Goal: Information Seeking & Learning: Learn about a topic

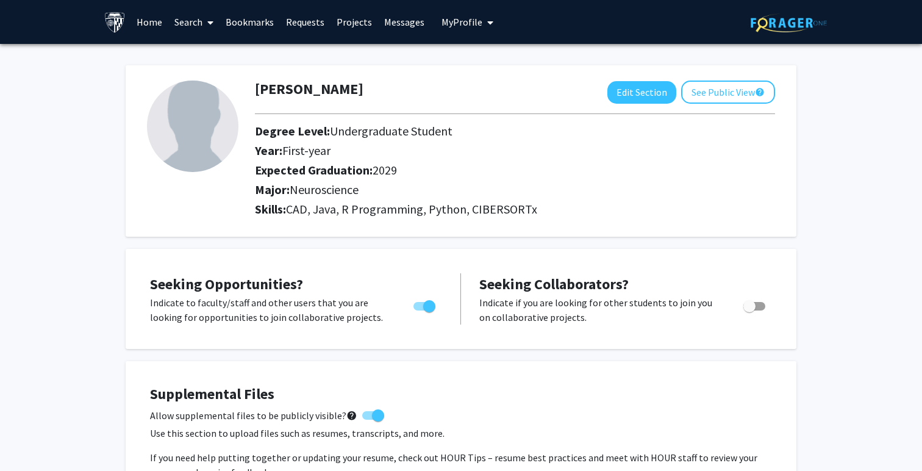
click at [191, 23] on link "Search" at bounding box center [193, 22] width 51 height 43
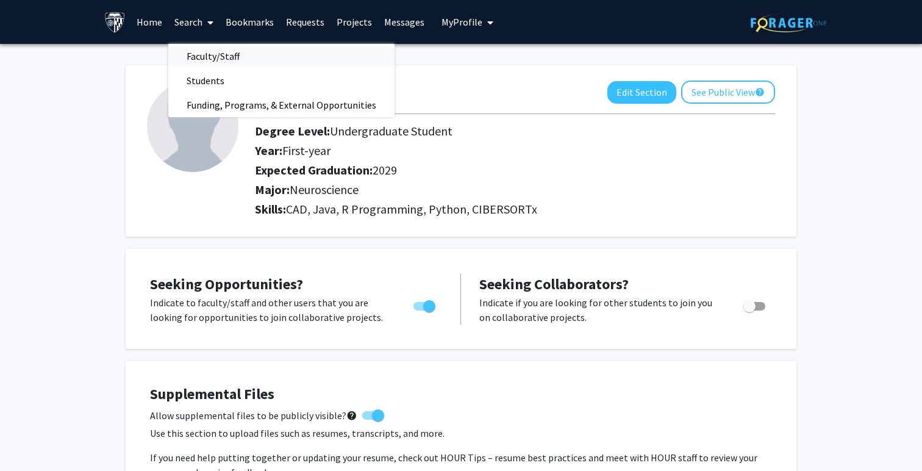
click at [204, 63] on span "Faculty/Staff" at bounding box center [213, 56] width 90 height 24
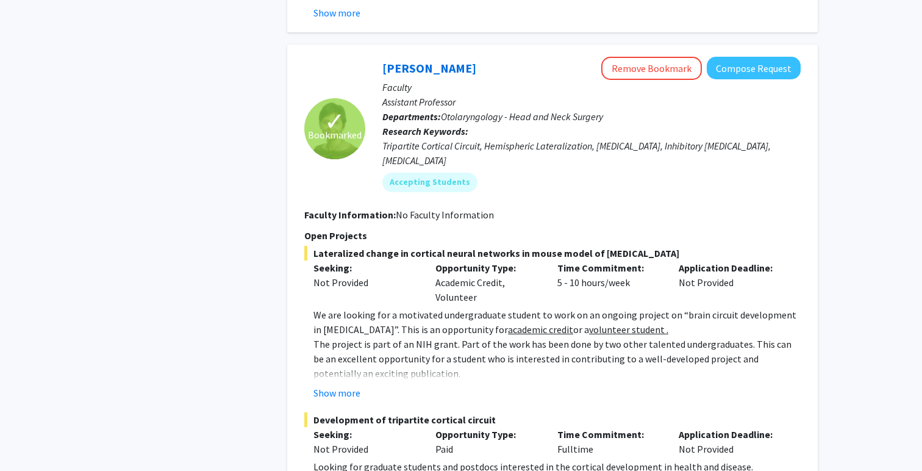
scroll to position [5857, 0]
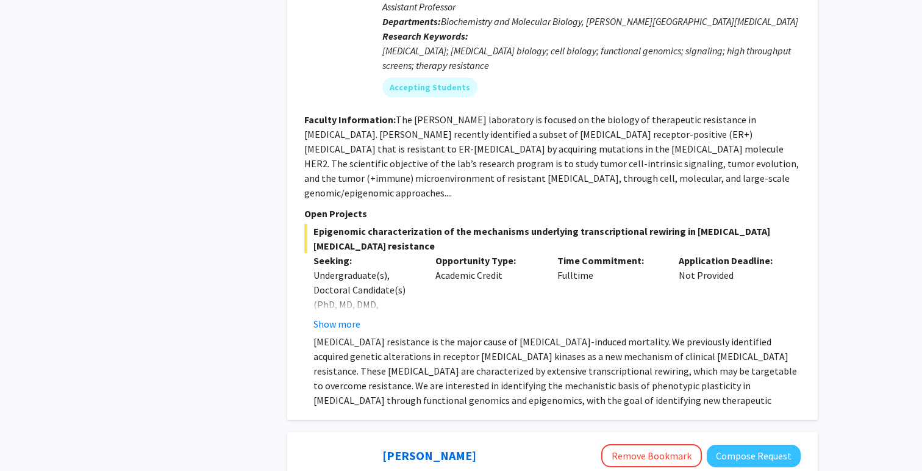
scroll to position [2558, 0]
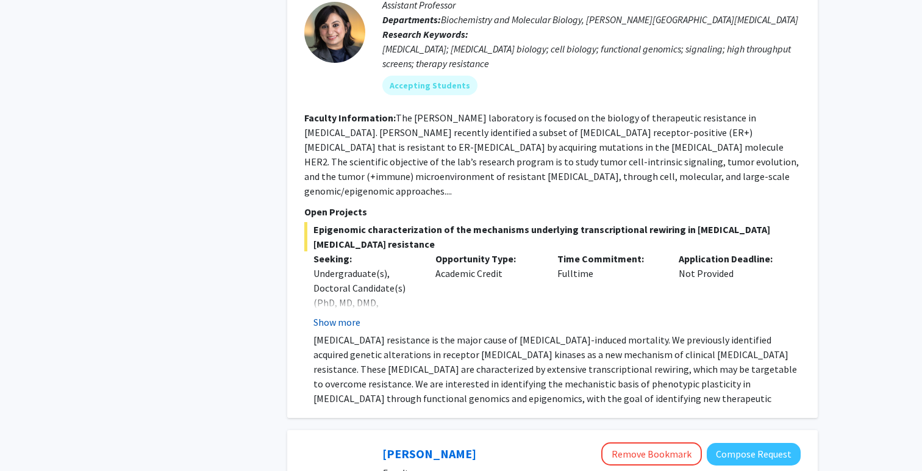
click at [351, 315] on button "Show more" at bounding box center [336, 322] width 47 height 15
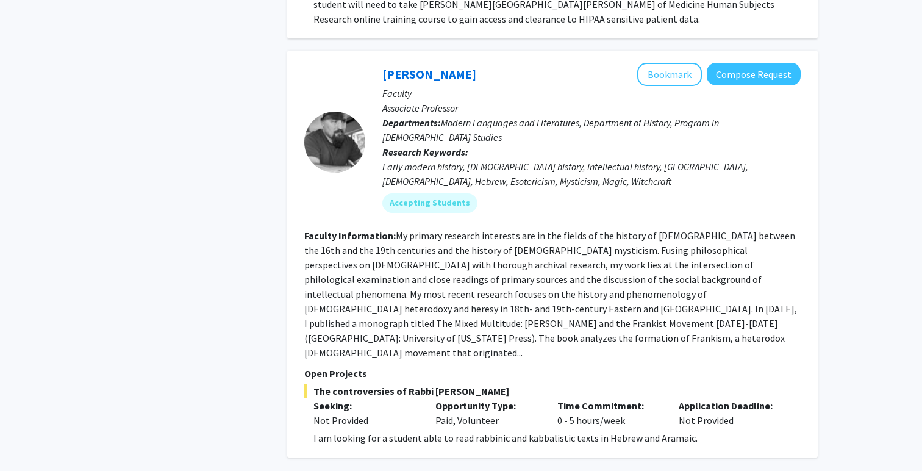
scroll to position [4542, 0]
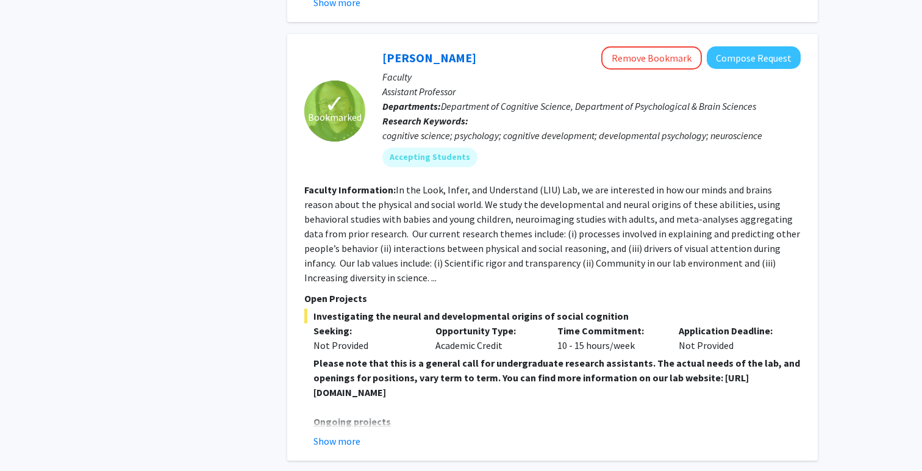
scroll to position [4327, 0]
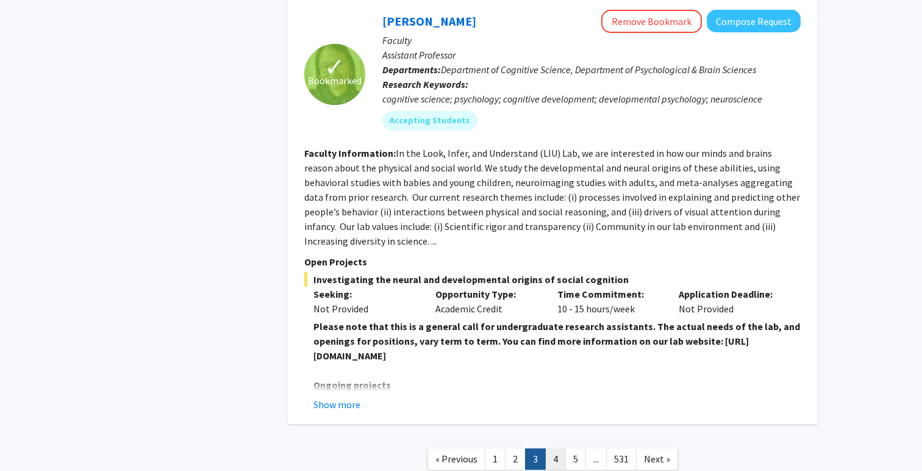
click at [552, 448] on link "4" at bounding box center [555, 458] width 21 height 21
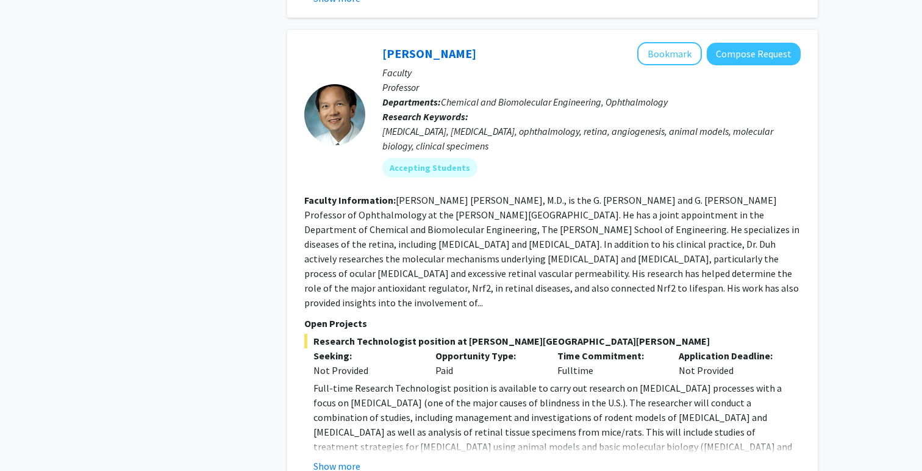
scroll to position [1914, 0]
click at [333, 459] on button "Show more" at bounding box center [336, 466] width 47 height 15
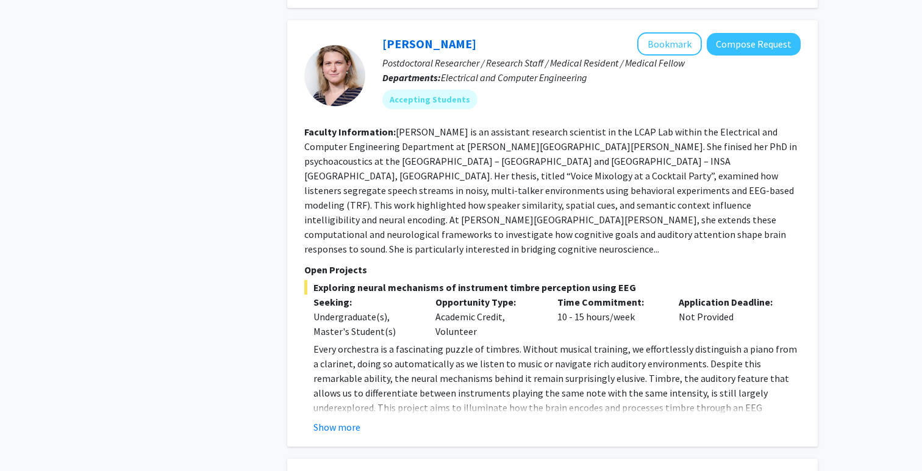
scroll to position [2462, 0]
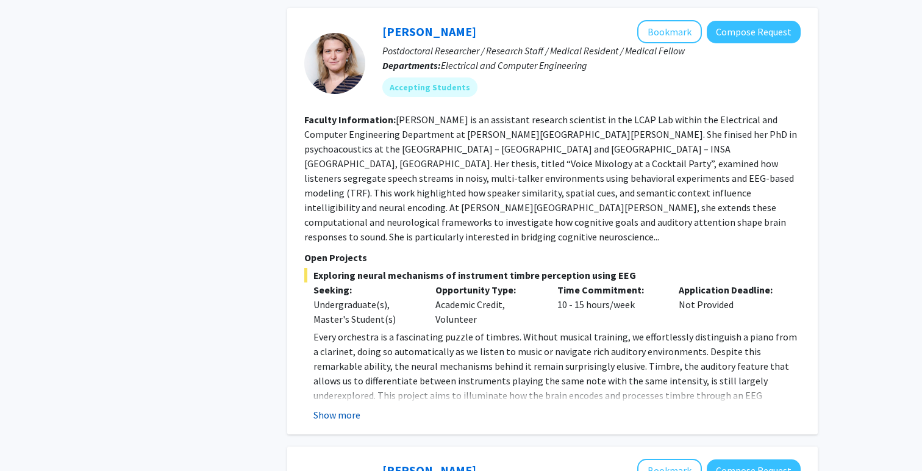
click at [347, 407] on button "Show more" at bounding box center [336, 414] width 47 height 15
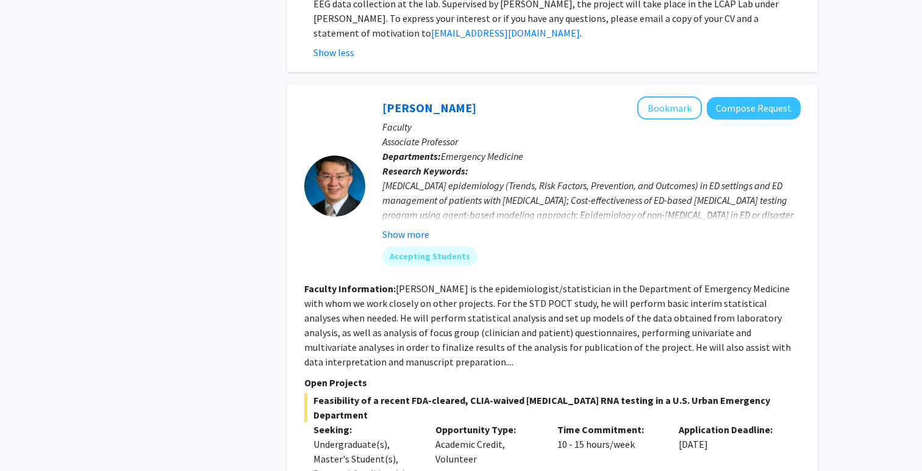
scroll to position [3198, 0]
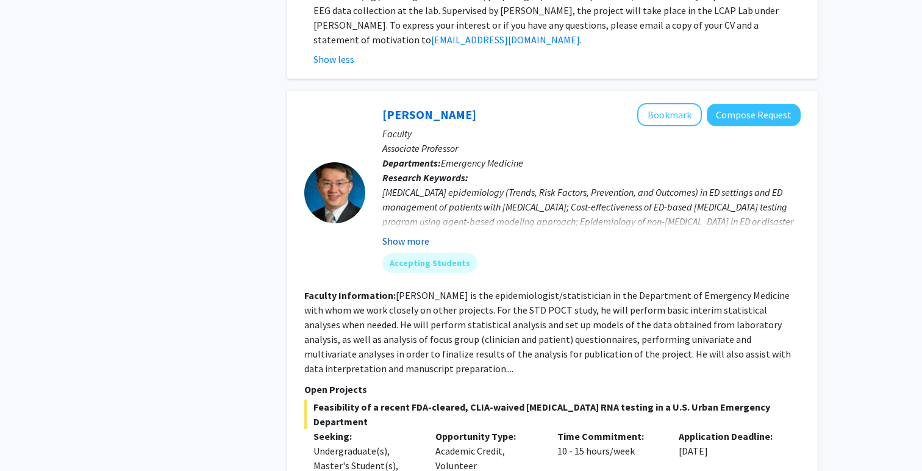
click at [409, 233] on button "Show more" at bounding box center [405, 240] width 47 height 15
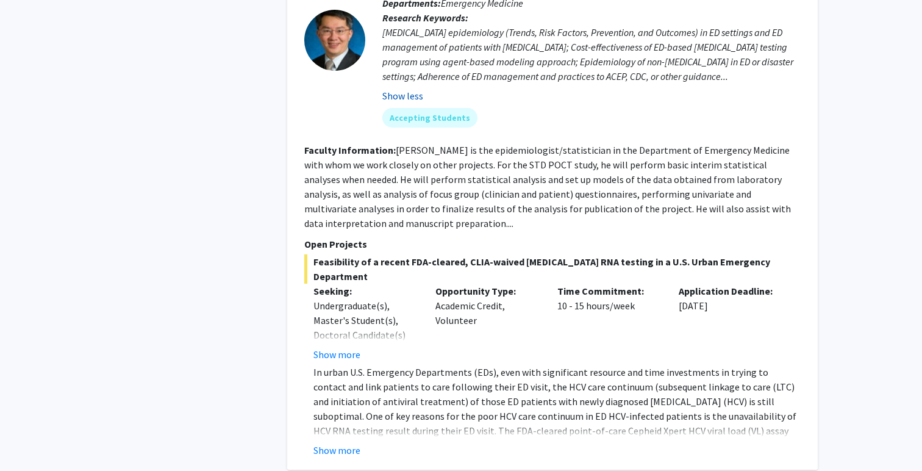
scroll to position [3358, 0]
click at [332, 346] on button "Show more" at bounding box center [336, 353] width 47 height 15
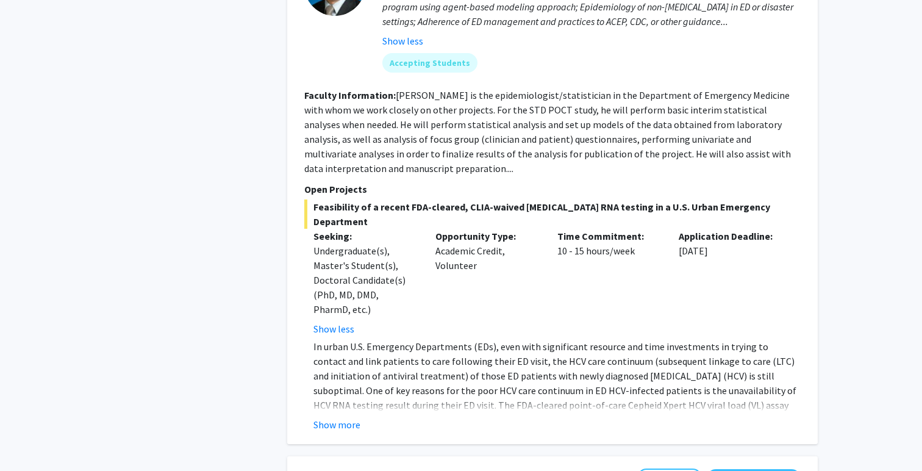
scroll to position [3415, 0]
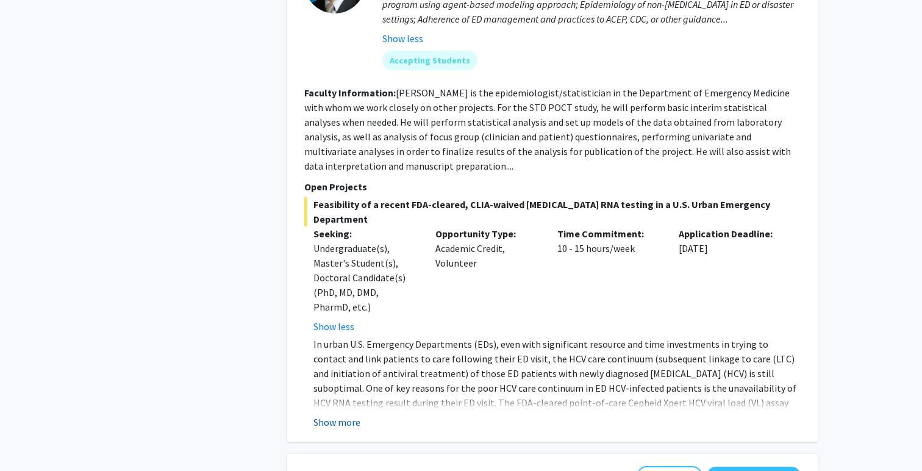
click at [333, 414] on button "Show more" at bounding box center [336, 421] width 47 height 15
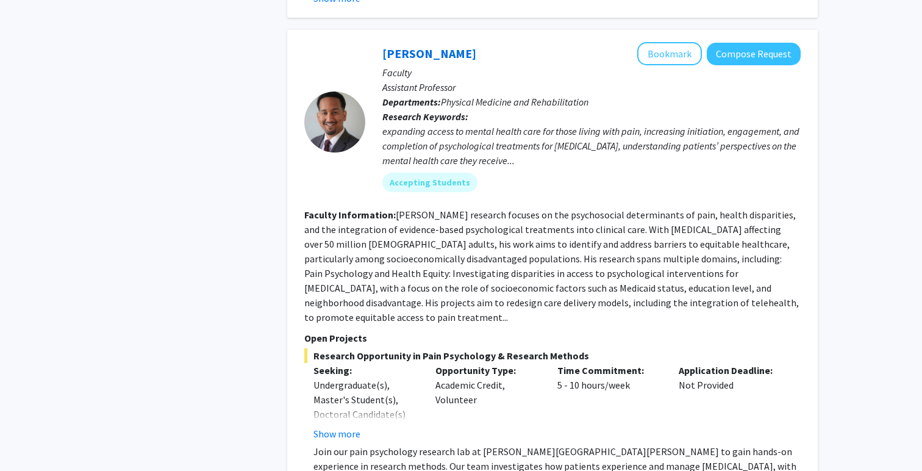
scroll to position [4549, 0]
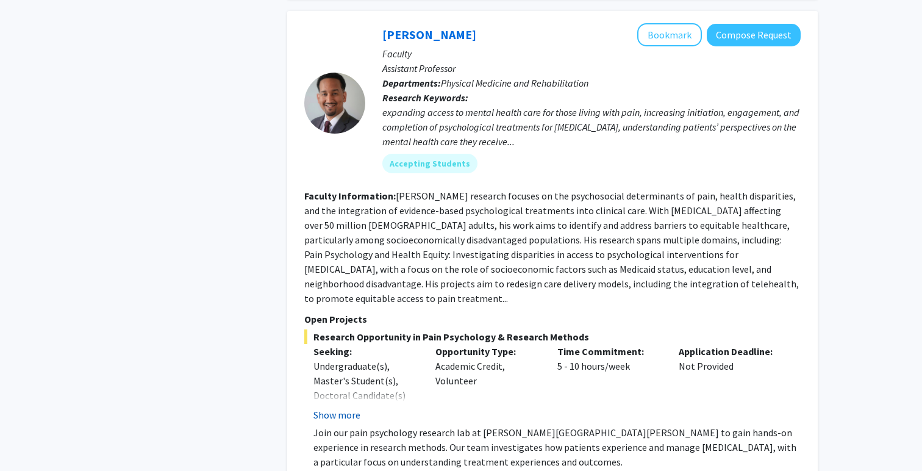
click at [334, 407] on button "Show more" at bounding box center [336, 414] width 47 height 15
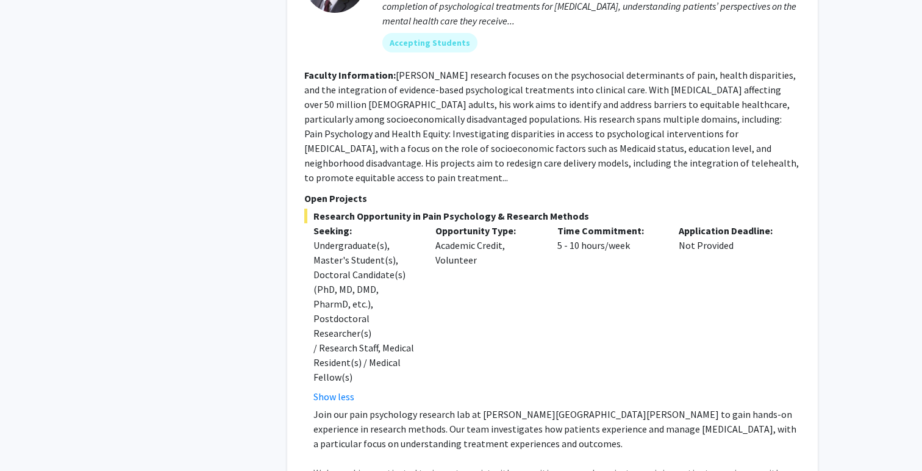
scroll to position [4688, 0]
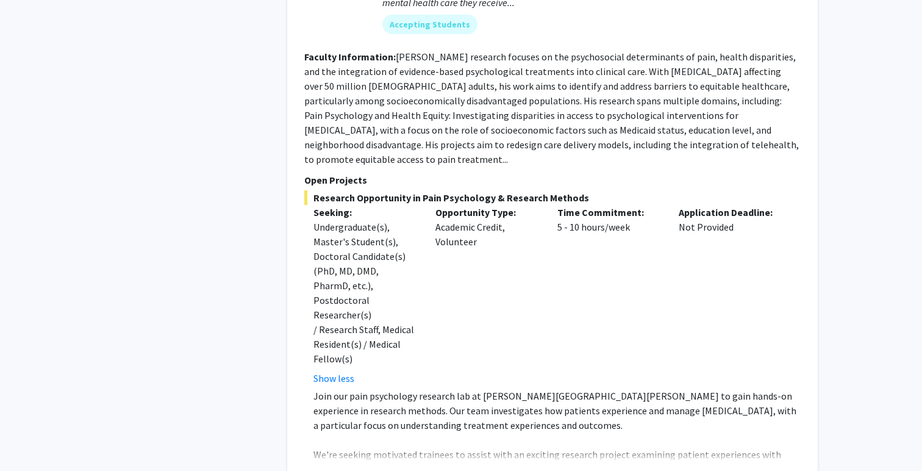
click at [341, 466] on button "Show more" at bounding box center [336, 473] width 47 height 15
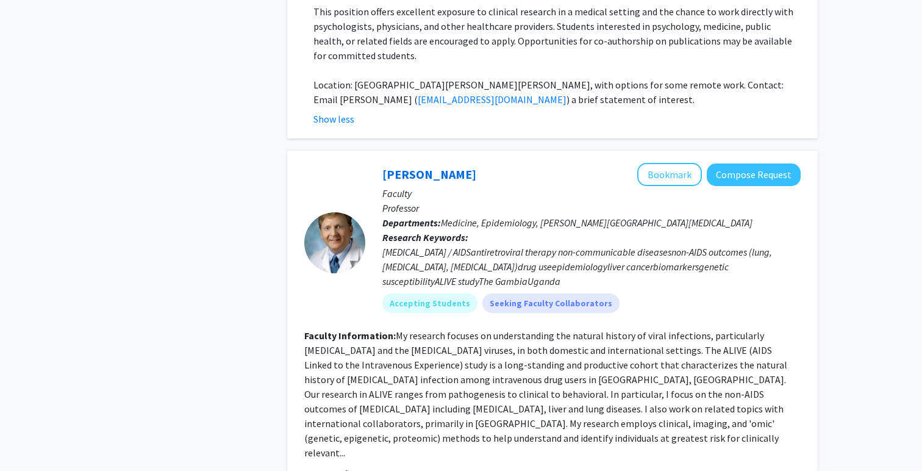
scroll to position [5260, 0]
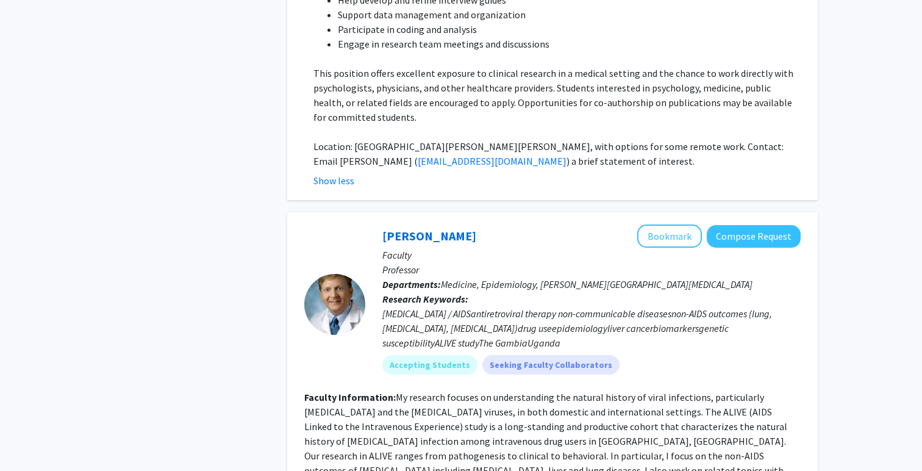
scroll to position [5196, 0]
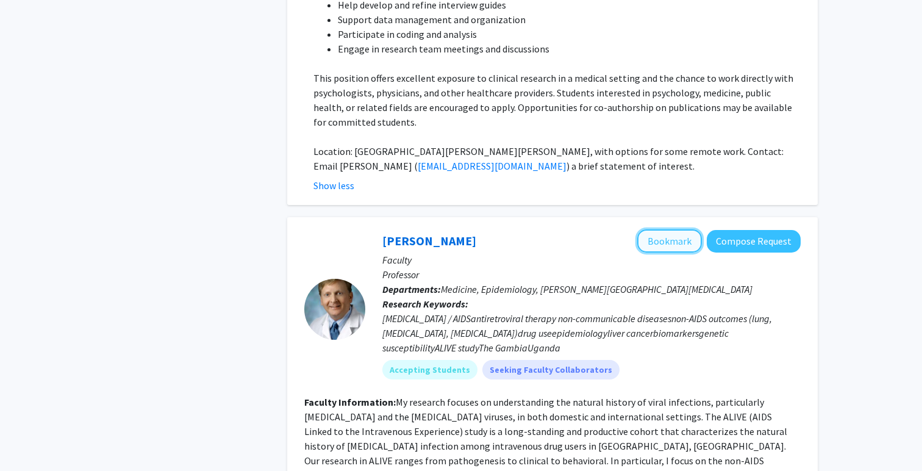
click at [659, 229] on button "Bookmark" at bounding box center [669, 240] width 65 height 23
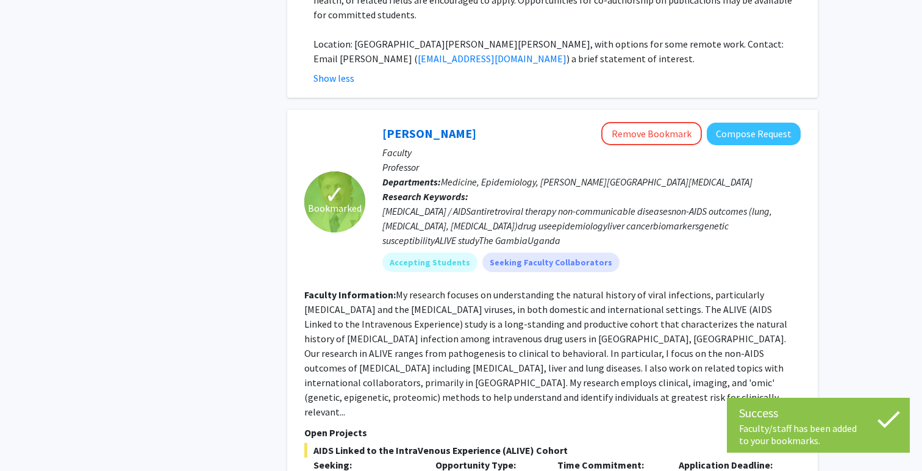
scroll to position [5445, 0]
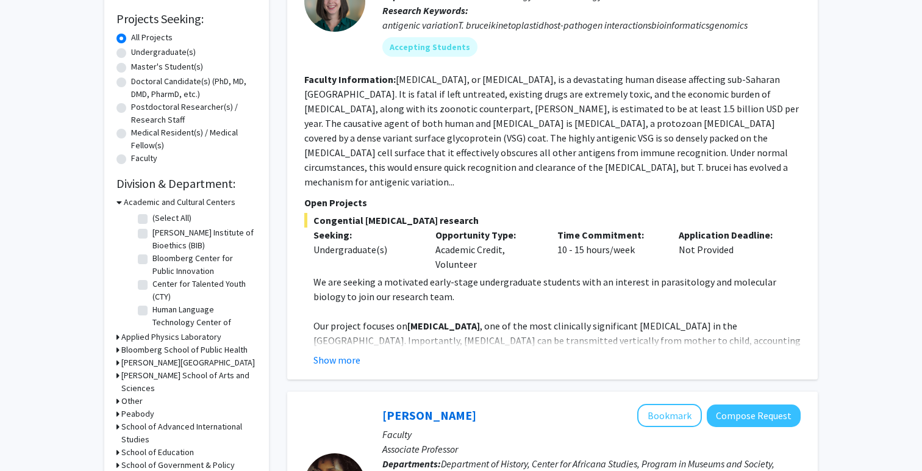
scroll to position [201, 0]
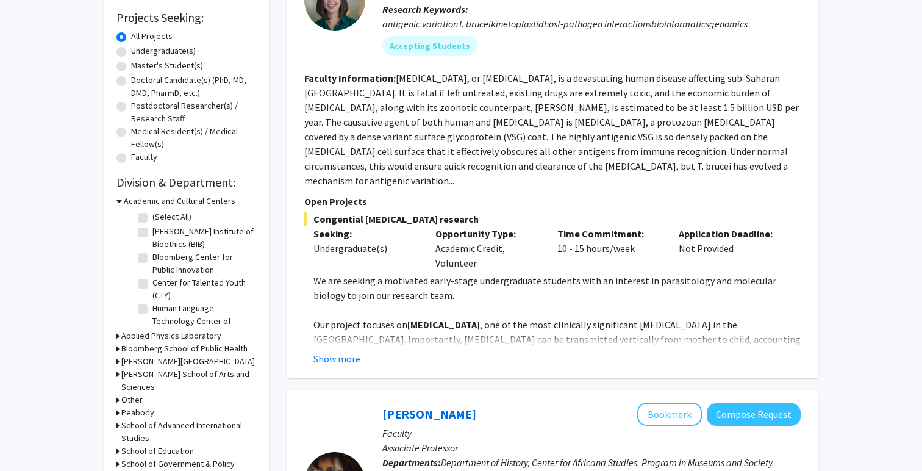
click at [343, 351] on div "[PERSON_NAME] Bookmark Compose Request Faculty Assistant Professor Departments:…" at bounding box center [552, 150] width 530 height 455
click at [343, 351] on button "Show more" at bounding box center [336, 358] width 47 height 15
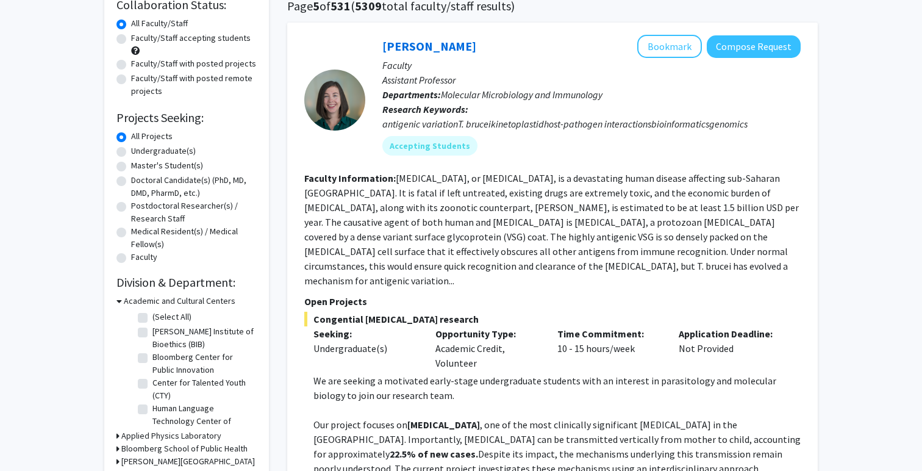
scroll to position [93, 0]
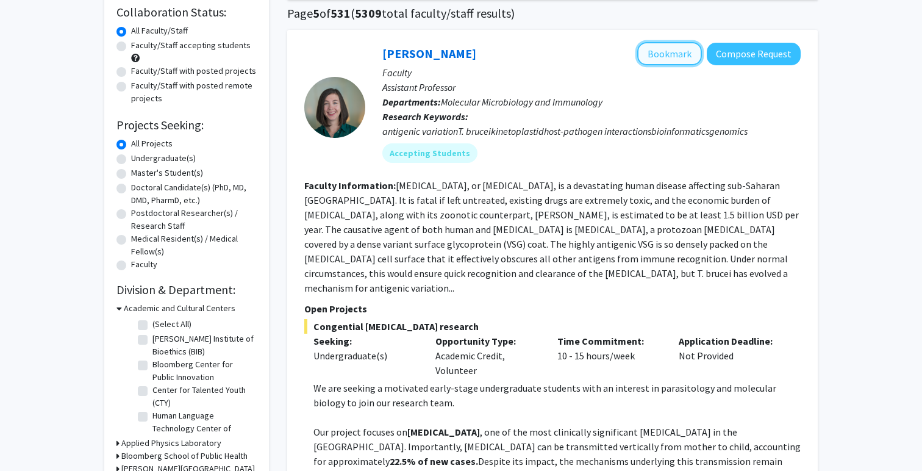
click at [682, 58] on button "Bookmark" at bounding box center [669, 53] width 65 height 23
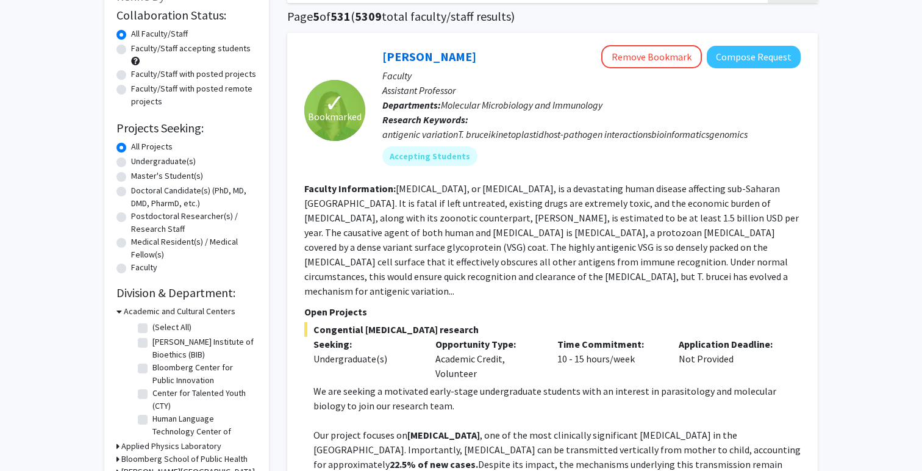
scroll to position [0, 0]
